Goal: Find contact information: Find contact information

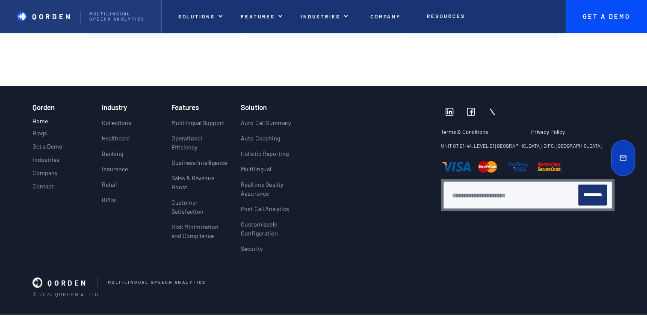
scroll to position [3268, 0]
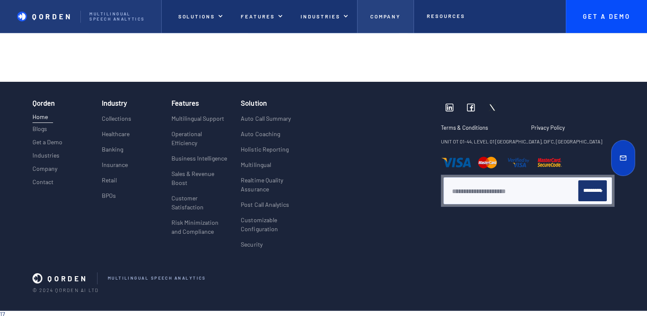
click at [398, 16] on p "Company" at bounding box center [385, 16] width 31 height 6
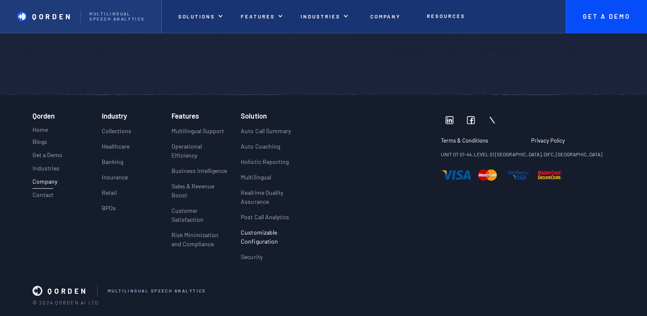
scroll to position [2056, 0]
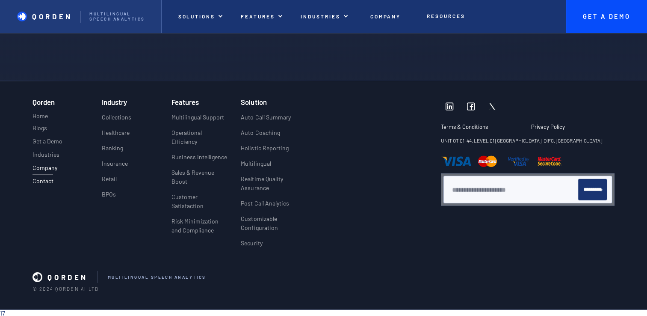
click at [48, 182] on p "Contact" at bounding box center [43, 180] width 21 height 7
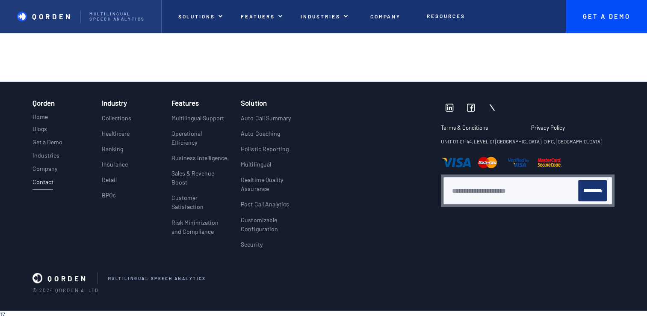
scroll to position [1407, 0]
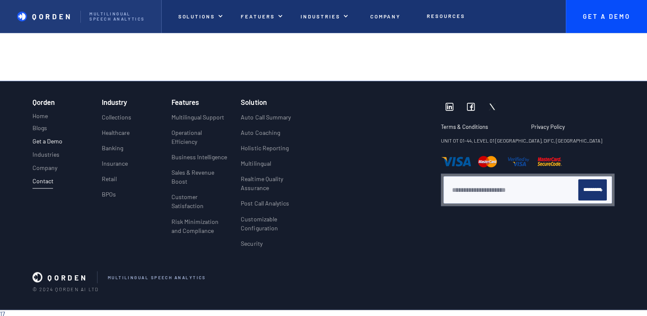
click at [56, 138] on p "Get a Demo" at bounding box center [48, 141] width 30 height 7
